Goal: Task Accomplishment & Management: Manage account settings

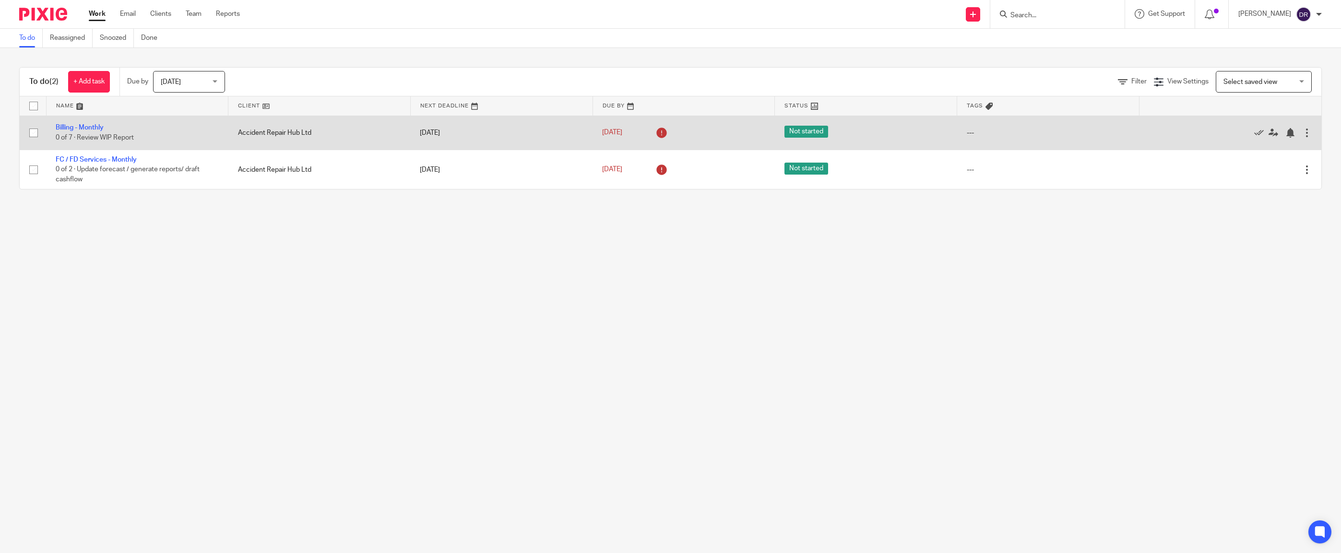
click at [30, 134] on input "checkbox" at bounding box center [33, 133] width 18 height 18
checkbox input "true"
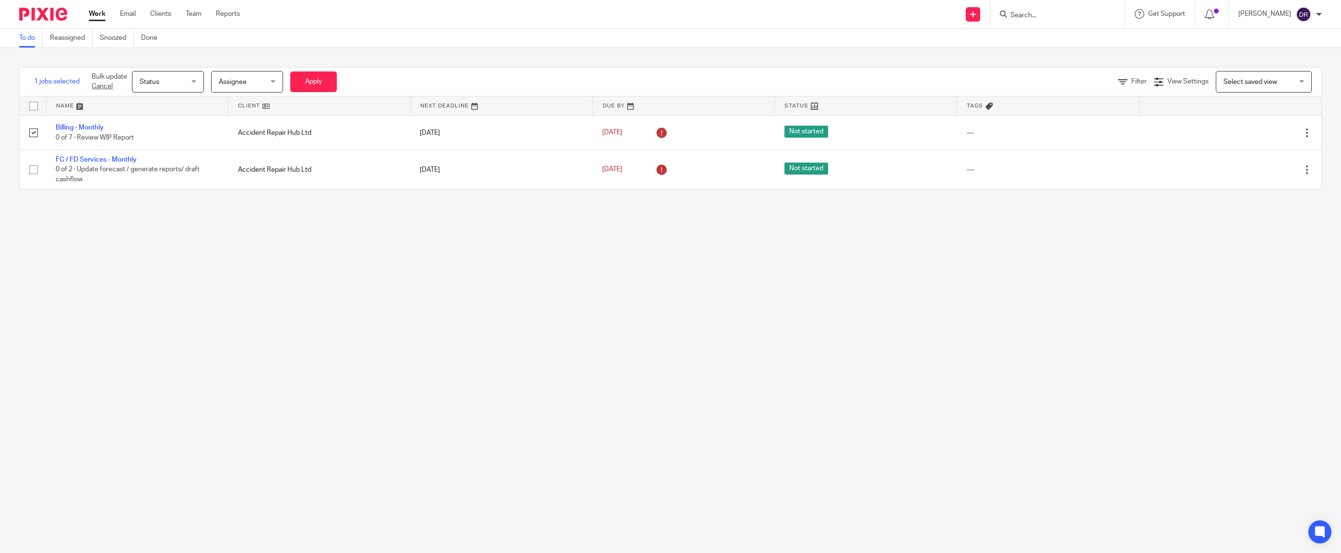
click at [181, 81] on span "Status" at bounding box center [165, 82] width 51 height 20
click at [147, 162] on span "Done" at bounding box center [147, 160] width 16 height 7
click at [190, 80] on span "Done" at bounding box center [165, 82] width 51 height 20
click at [168, 107] on li "Status" at bounding box center [168, 103] width 71 height 20
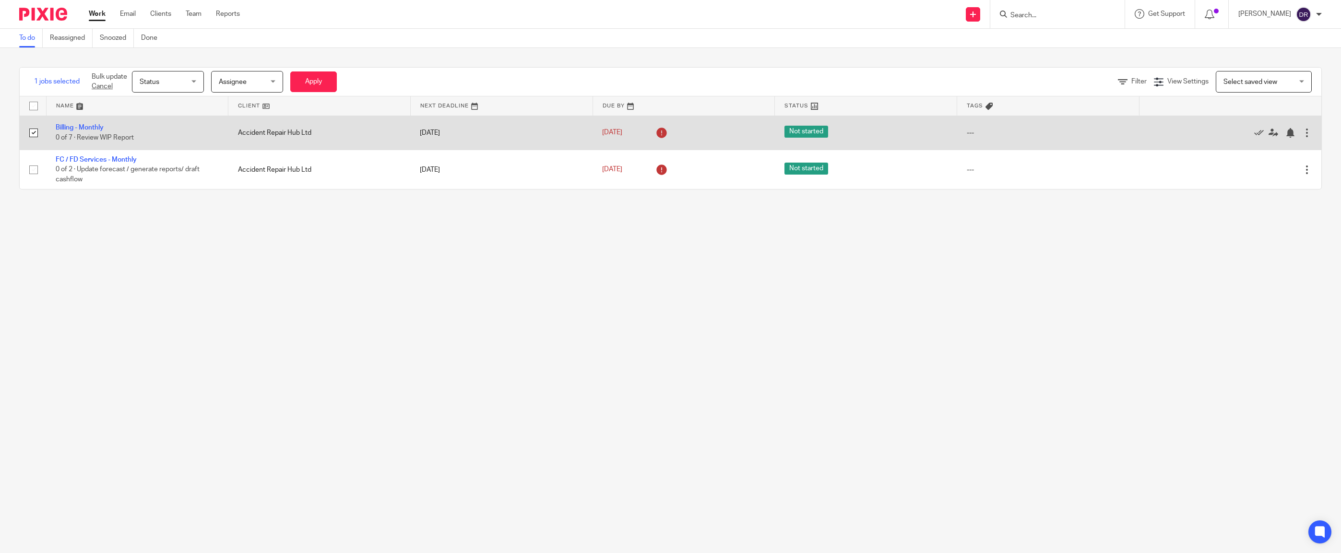
click at [1302, 131] on div at bounding box center [1307, 133] width 10 height 10
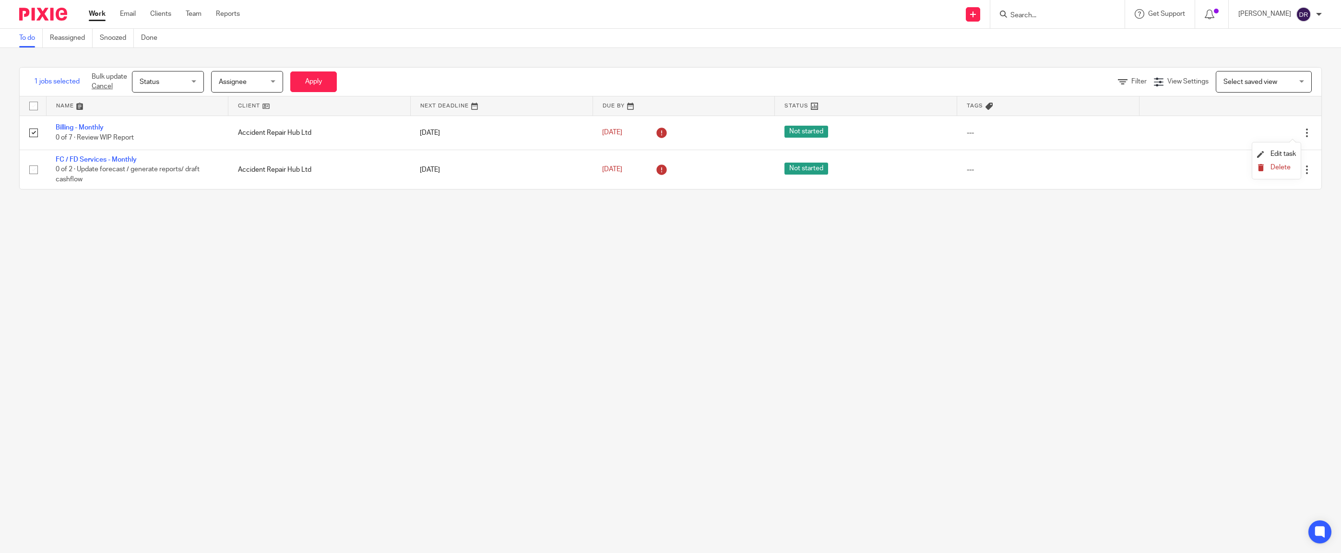
click at [1289, 167] on span "Delete" at bounding box center [1281, 167] width 20 height 7
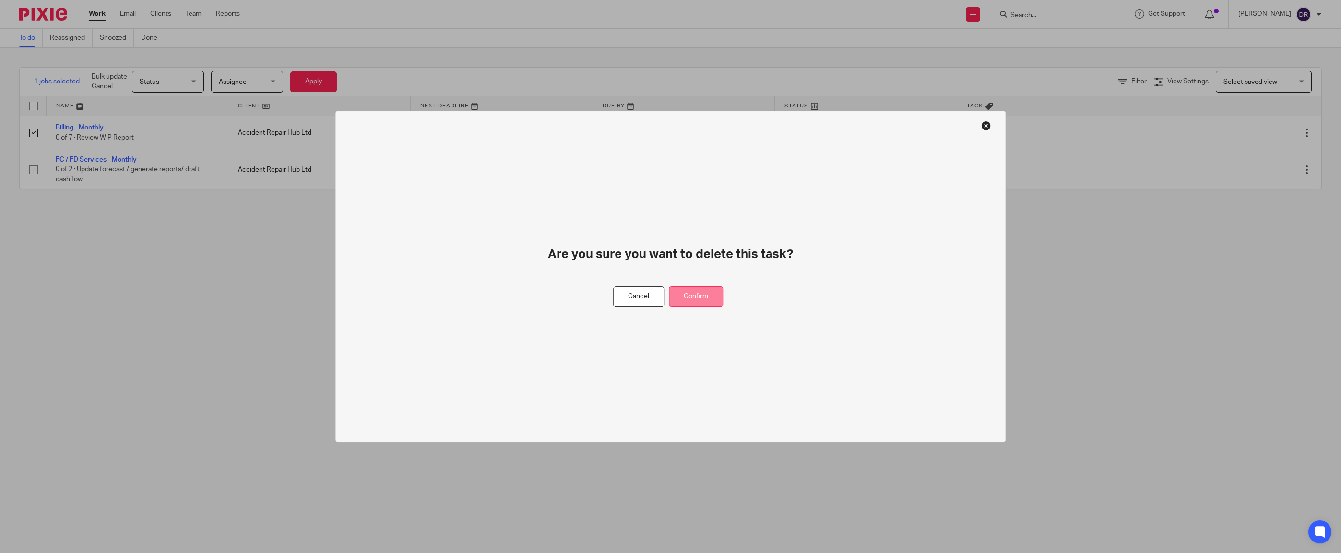
click at [701, 296] on button "Confirm" at bounding box center [696, 297] width 54 height 21
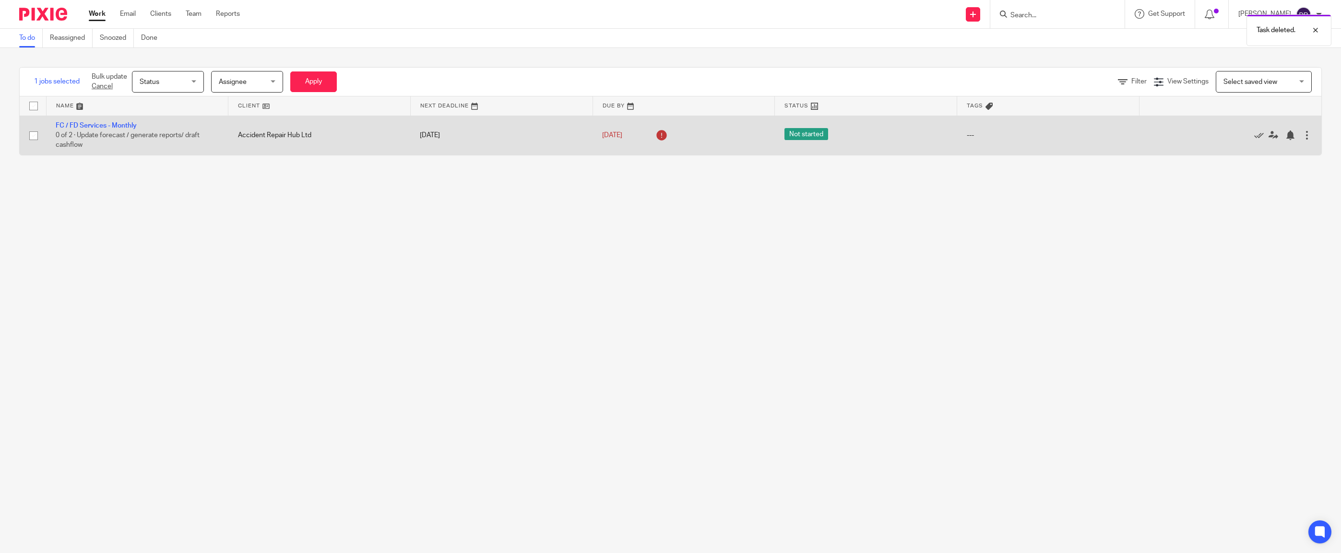
click at [1302, 136] on div at bounding box center [1307, 136] width 10 height 10
click at [109, 127] on link "FC / FD Services - Monthly" at bounding box center [96, 125] width 81 height 7
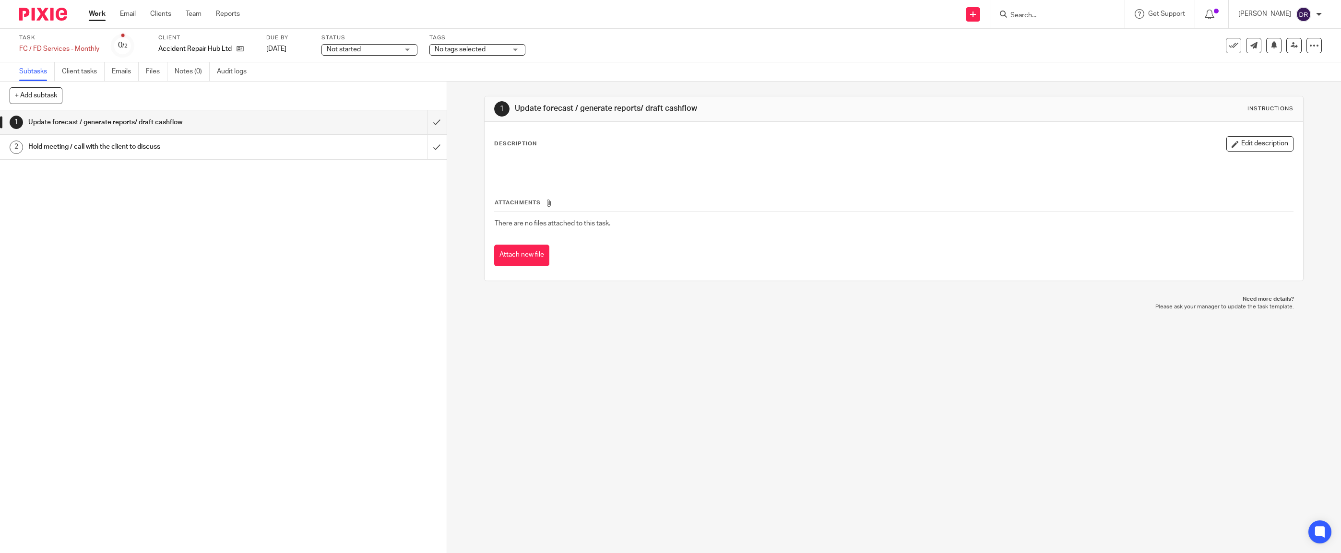
click at [169, 147] on h1 "Hold meeting / call with the client to discuss" at bounding box center [158, 147] width 260 height 14
click at [98, 12] on link "Work" at bounding box center [97, 14] width 17 height 10
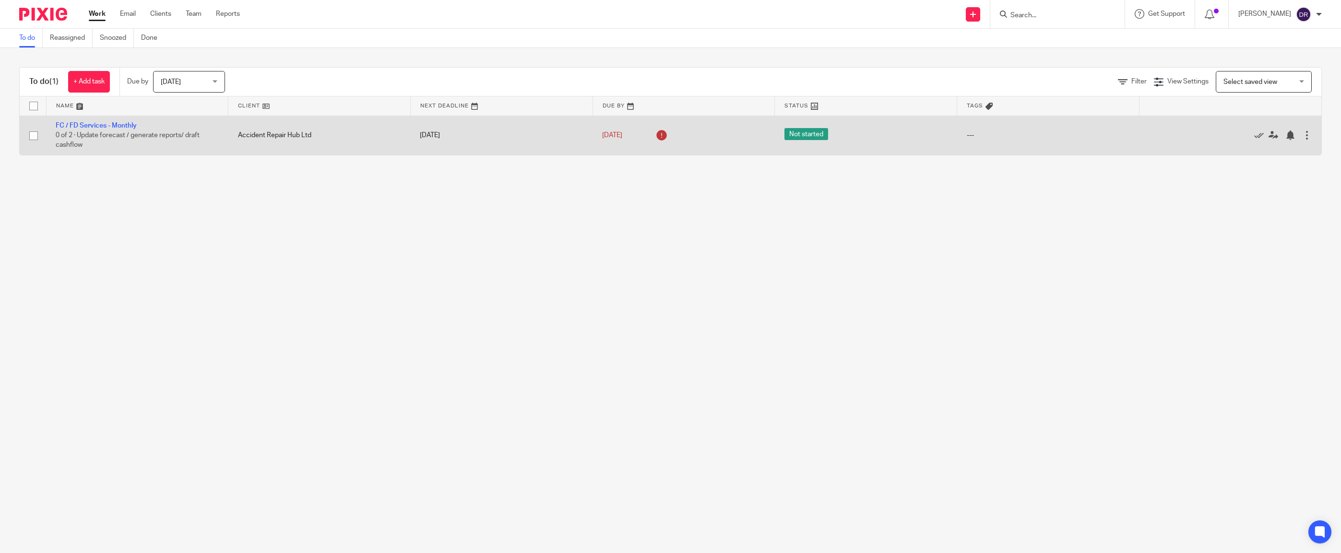
click at [1302, 139] on div at bounding box center [1307, 136] width 10 height 10
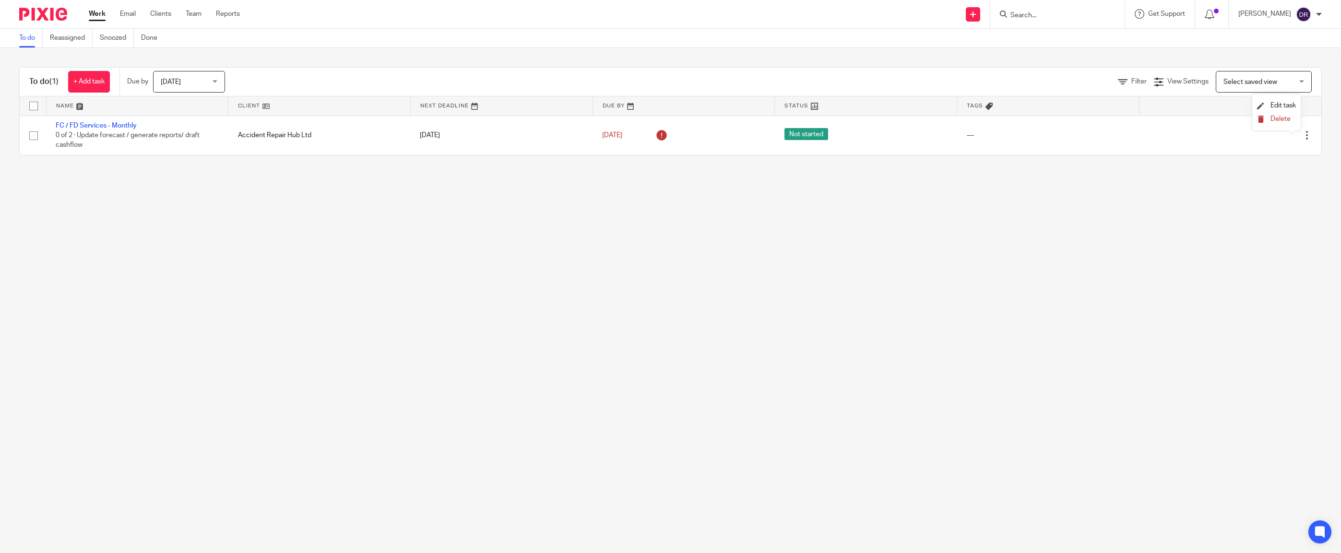
click at [1284, 119] on span "Delete" at bounding box center [1281, 119] width 20 height 7
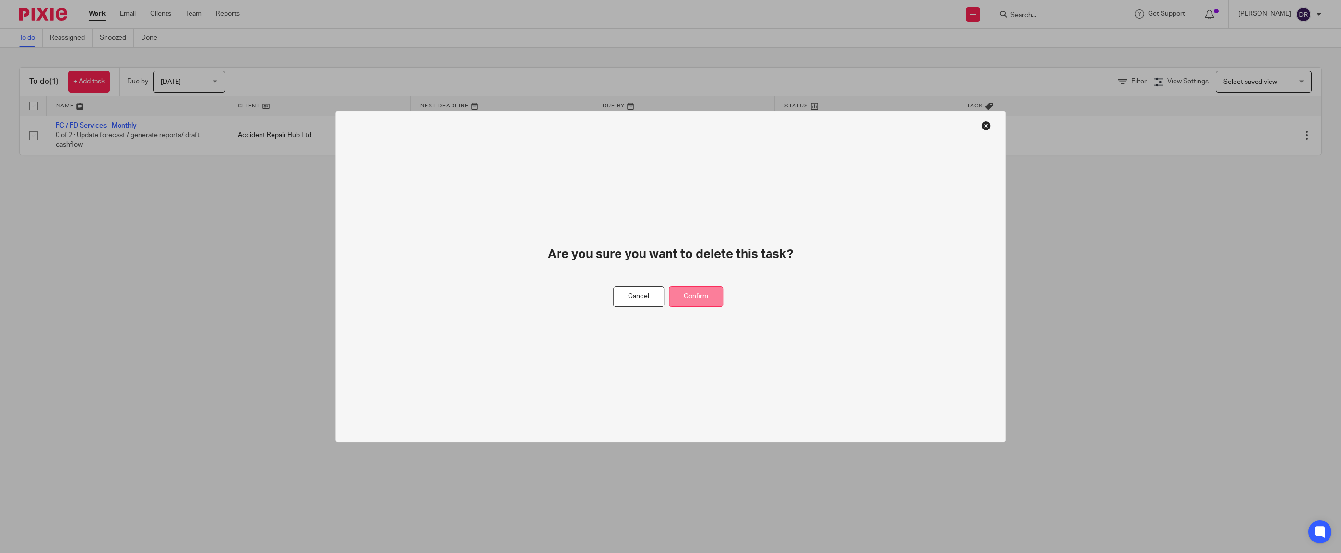
click at [708, 294] on button "Confirm" at bounding box center [696, 297] width 54 height 21
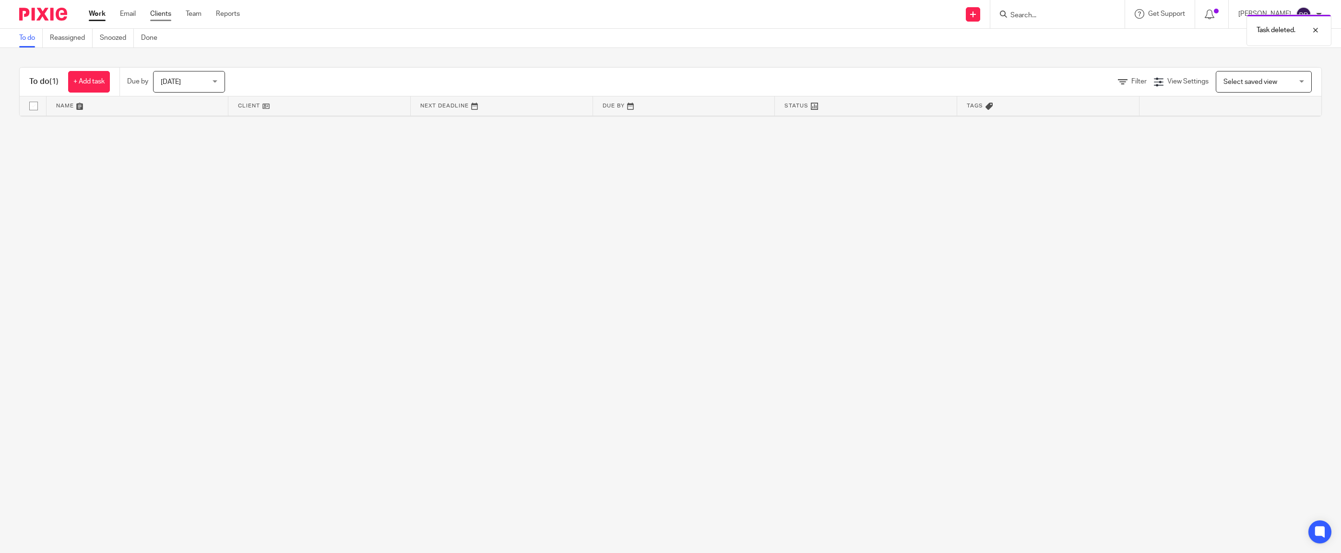
click at [165, 13] on link "Clients" at bounding box center [160, 14] width 21 height 10
click at [1318, 30] on div at bounding box center [1309, 30] width 26 height 12
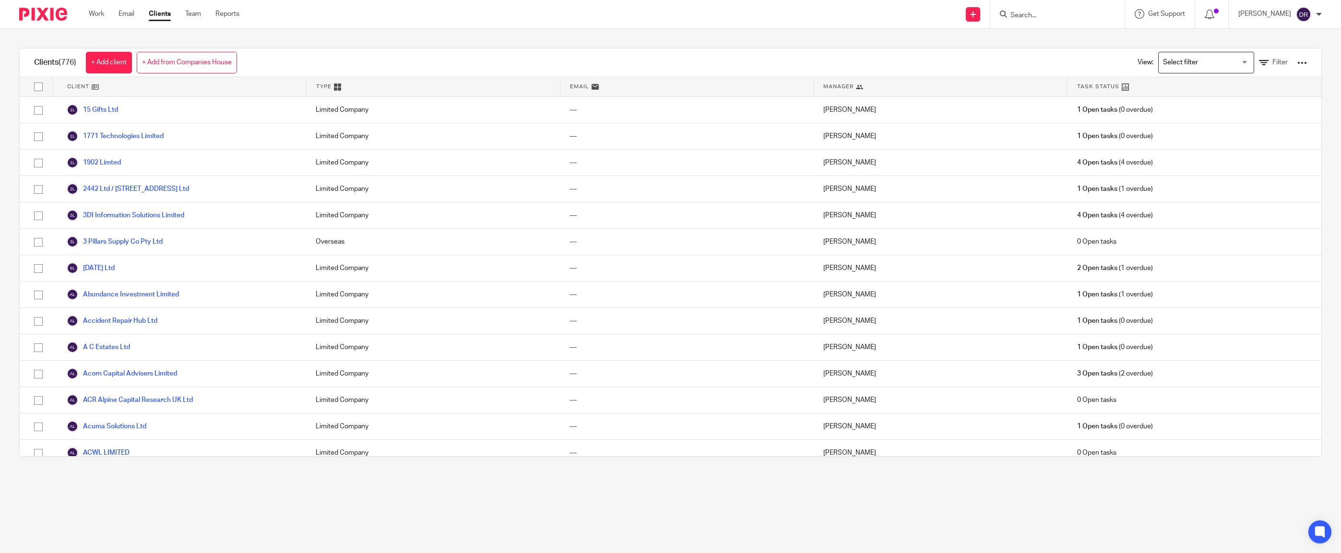
click at [1298, 60] on div at bounding box center [1303, 63] width 10 height 10
click at [1231, 114] on link "Export clients to CSV file" at bounding box center [1224, 113] width 133 height 14
